Goal: Information Seeking & Learning: Find specific fact

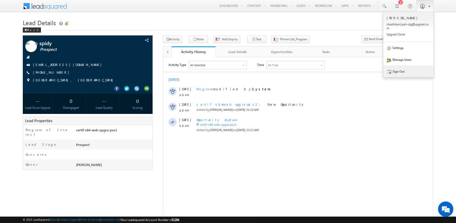
click at [401, 72] on link "Sign Out" at bounding box center [408, 71] width 50 height 12
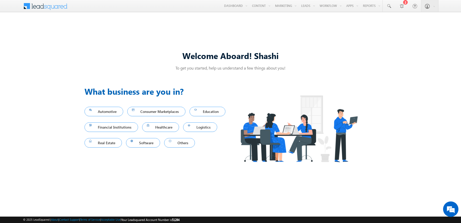
click at [39, 6] on span at bounding box center [48, 5] width 37 height 9
click at [394, 7] on link at bounding box center [389, 6] width 12 height 12
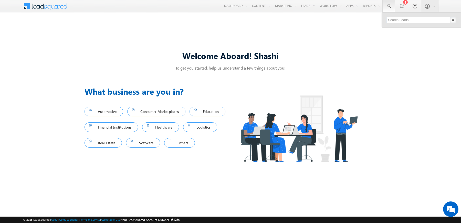
click at [401, 20] on input "text" at bounding box center [421, 20] width 69 height 6
paste input "9650001234"
drag, startPoint x: 409, startPoint y: 20, endPoint x: 375, endPoint y: 17, distance: 34.7
click at [375, 17] on body "Menu Shashi Kant shash ikant .pal+ stg@u pgrad .com" at bounding box center [230, 111] width 461 height 223
paste input "text"
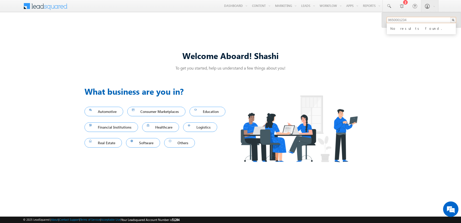
click at [410, 20] on input "9650001234" at bounding box center [421, 20] width 69 height 6
click at [404, 18] on input "9650001234" at bounding box center [421, 20] width 69 height 6
paste input "sdfgdfsg@md.com"
type input "sdfgdfsg@md.com"
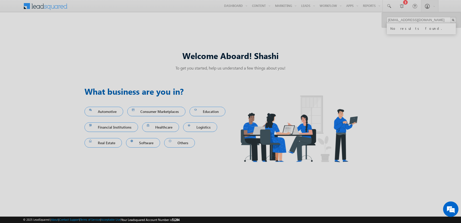
click at [420, 18] on div at bounding box center [230, 111] width 461 height 223
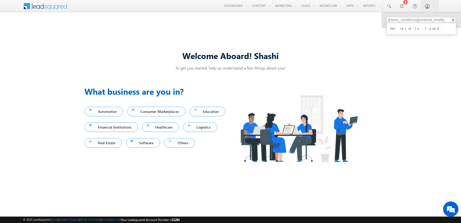
click at [407, 29] on div "No results found." at bounding box center [423, 28] width 69 height 7
click at [408, 47] on div "Welcome Aboard! Shashi To get you started, help us understand a few things abou…" at bounding box center [230, 111] width 461 height 188
click at [390, 5] on span at bounding box center [388, 6] width 5 height 5
paste input "[EMAIL_ADDRESS][DOMAIN_NAME]"
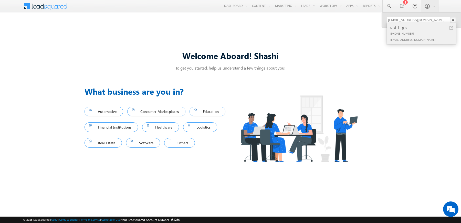
type input "[EMAIL_ADDRESS][DOMAIN_NAME]"
click at [399, 30] on div "[PHONE_NUMBER]" at bounding box center [423, 33] width 69 height 6
